Goal: Task Accomplishment & Management: Complete application form

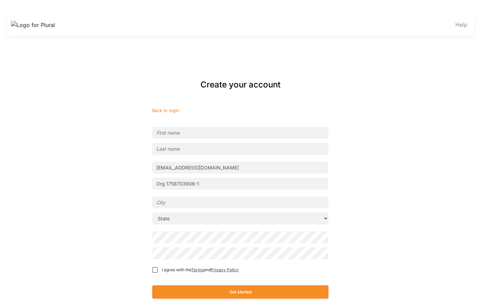
click at [206, 132] on input "text" at bounding box center [240, 133] width 176 height 12
type input "Budu"
click at [201, 150] on input "text" at bounding box center [240, 149] width 176 height 12
type input "Helper"
click at [212, 199] on input "text" at bounding box center [240, 203] width 176 height 12
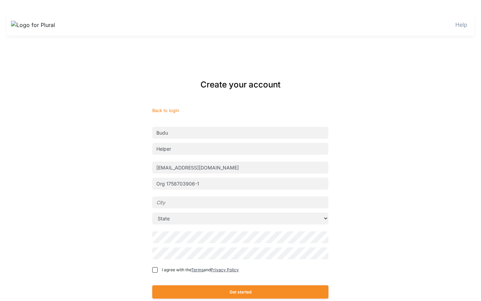
type input "[GEOGRAPHIC_DATA]"
select select "LA"
click at [167, 277] on form "Back to login Budu Helper [EMAIL_ADDRESS][DOMAIN_NAME] Org 1758703906-1 [GEOGRA…" at bounding box center [240, 206] width 176 height 198
click at [182, 270] on span "I agree with the Terms and Privacy Policy" at bounding box center [200, 270] width 77 height 6
click at [158, 270] on input "I agree with the Terms and Privacy Policy" at bounding box center [154, 269] width 5 height 5
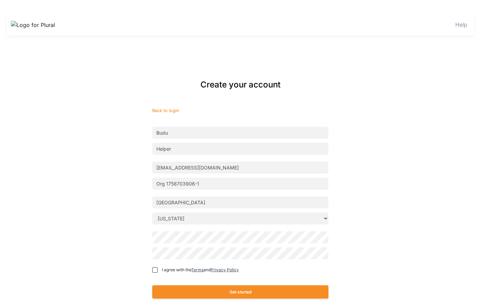
checkbox input "true"
click at [220, 294] on button "Get started" at bounding box center [240, 291] width 176 height 13
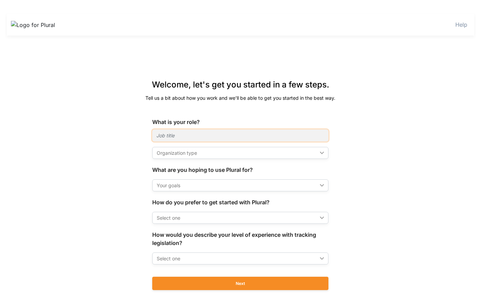
click at [216, 138] on input "text" at bounding box center [240, 136] width 176 height 12
type input "Executive Assistant"
click at [190, 152] on div "Organization type" at bounding box center [237, 152] width 160 height 7
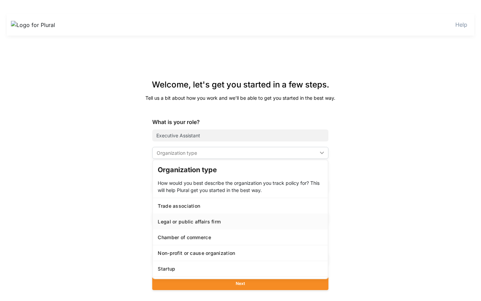
click at [202, 225] on link "Legal or public affairs firm" at bounding box center [240, 222] width 175 height 16
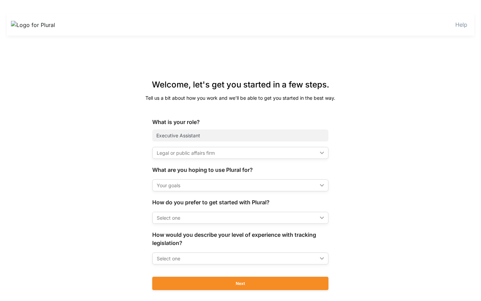
click at [198, 157] on div "Legal or public affairs firm ic_keyboard_arrow_down" at bounding box center [240, 153] width 176 height 12
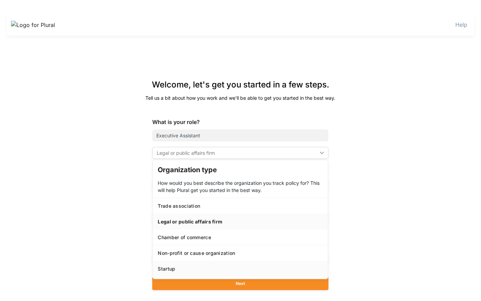
click at [184, 266] on div "Startup" at bounding box center [240, 269] width 165 height 6
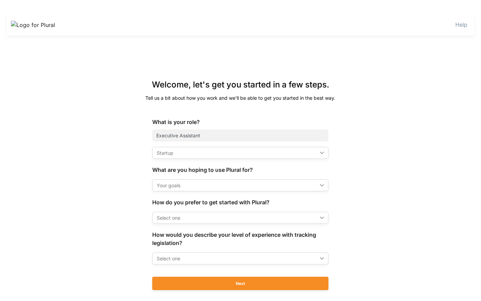
click at [195, 192] on form "What is your role? Executive Assistant Startup ic_keyboard_arrow_down Organizat…" at bounding box center [240, 207] width 176 height 179
click at [195, 186] on div "Your goals" at bounding box center [237, 185] width 160 height 7
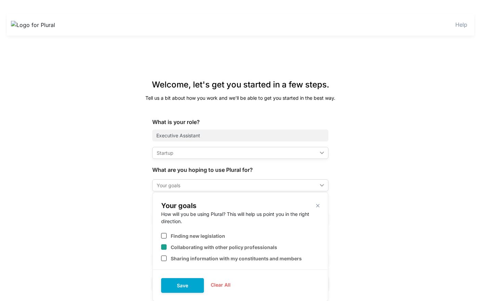
click at [187, 242] on div "Collaborating with other policy professionals" at bounding box center [240, 247] width 158 height 11
checkbox input "true"
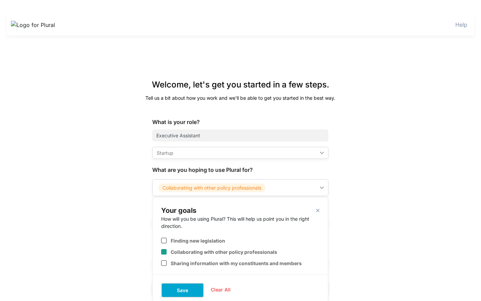
click at [179, 287] on button "Save" at bounding box center [182, 290] width 43 height 15
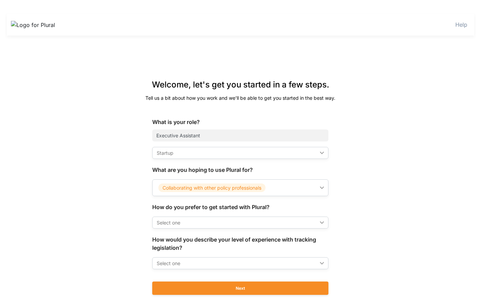
click at [186, 220] on div "Select one" at bounding box center [237, 222] width 160 height 7
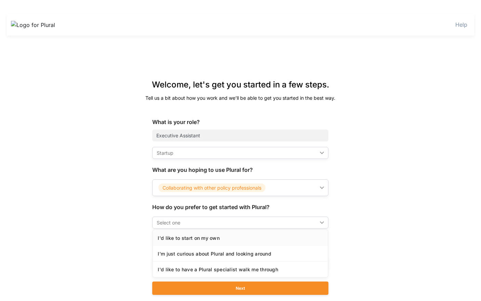
click at [177, 234] on link "I'd like to start on my own" at bounding box center [240, 238] width 175 height 16
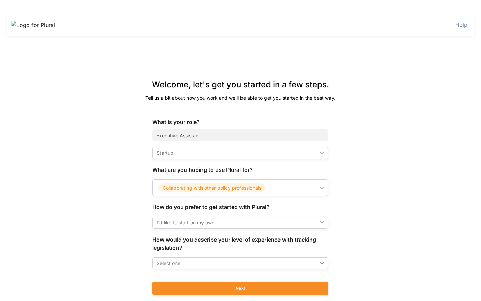
click at [179, 260] on div "Select one" at bounding box center [237, 263] width 160 height 7
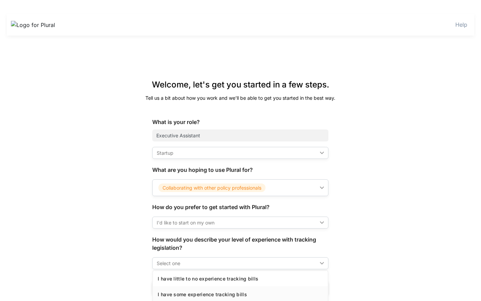
click at [190, 287] on link "I have some experience tracking bills" at bounding box center [240, 294] width 175 height 16
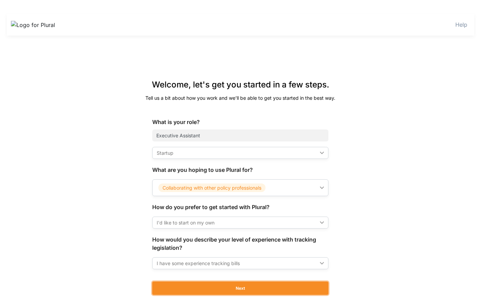
click at [190, 287] on button "Next" at bounding box center [240, 288] width 176 height 13
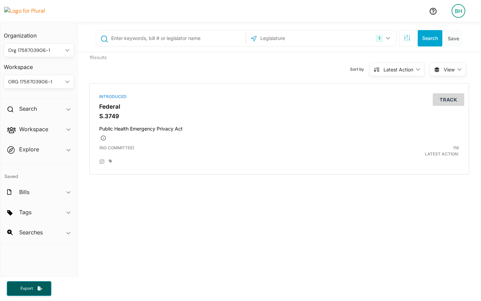
click at [453, 9] on div "BH" at bounding box center [458, 11] width 14 height 14
click at [435, 44] on link "Notification Settings" at bounding box center [440, 47] width 60 height 17
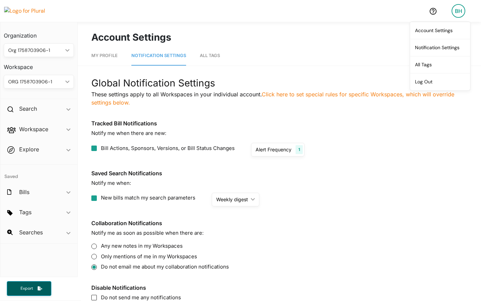
click at [269, 145] on div "Alert Frequency 1" at bounding box center [277, 150] width 53 height 14
click at [207, 161] on div "Global Notification Settings These settings apply to all Workspaces in your ind…" at bounding box center [279, 194] width 376 height 237
click at [137, 244] on label "Any new notes in my Workspaces" at bounding box center [279, 246] width 376 height 8
click at [91, 244] on label "Any new notes in my Workspaces" at bounding box center [279, 246] width 376 height 8
click at [92, 247] on input "Any new notes in my Workspaces" at bounding box center [93, 246] width 5 height 5
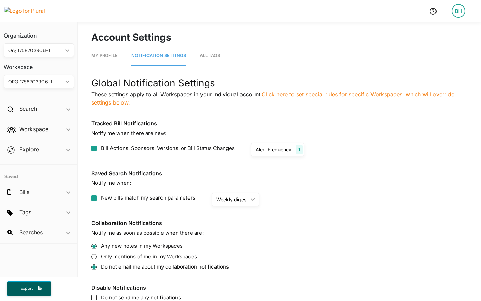
radio input "true"
radio input "false"
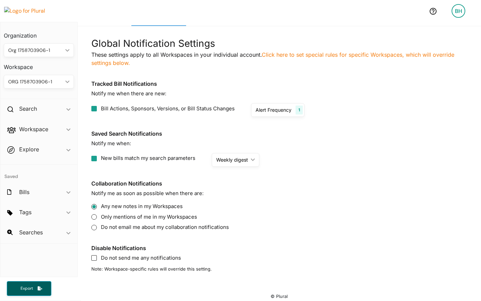
scroll to position [44, 0]
